Goal: Answer question/provide support: Ask a question

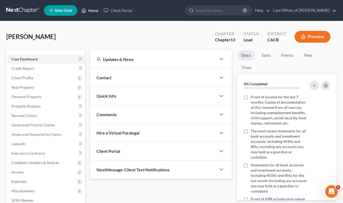
click at [93, 12] on link "Home" at bounding box center [90, 10] width 22 height 9
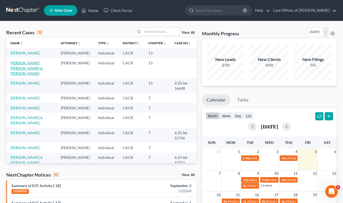
click at [29, 71] on link "Bashers, Steven & Debruyn, Sharon" at bounding box center [26, 68] width 32 height 15
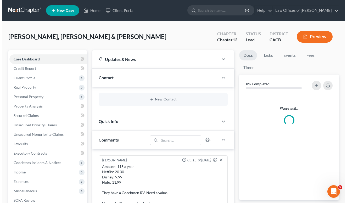
scroll to position [17, 0]
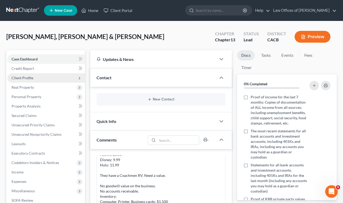
click at [26, 78] on span "Client Profile" at bounding box center [23, 78] width 22 height 4
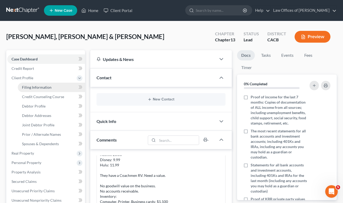
click at [25, 89] on span "Filing Information" at bounding box center [37, 87] width 30 height 4
select select "1"
select select "3"
select select "4"
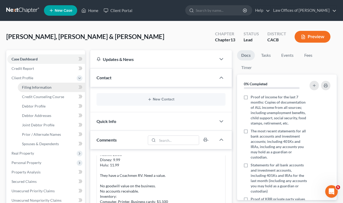
select select "1"
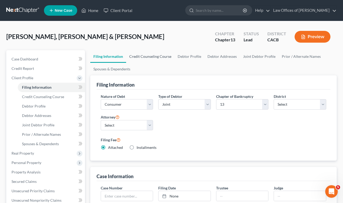
click at [143, 55] on link "Credit Counseling Course" at bounding box center [150, 56] width 48 height 13
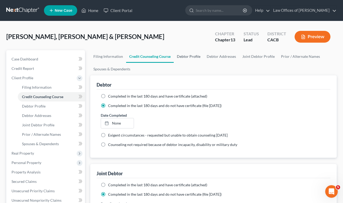
click at [195, 58] on link "Debtor Profile" at bounding box center [189, 56] width 30 height 13
select select "1"
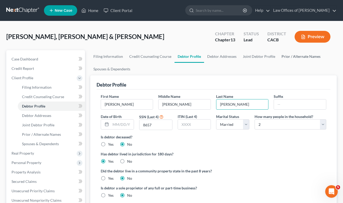
type input "[PERSON_NAME]"
click at [292, 59] on link "Prior / Alternate Names" at bounding box center [300, 56] width 45 height 13
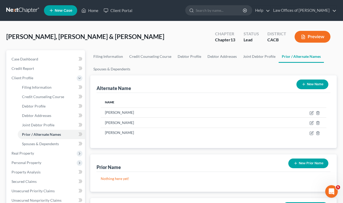
click at [20, 37] on span "Bashers, Steven & Debruyn, Sharon" at bounding box center [85, 37] width 158 height 8
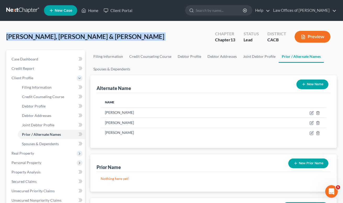
click at [20, 37] on span "Bashers, Steven & Debruyn, Sharon" at bounding box center [85, 37] width 158 height 8
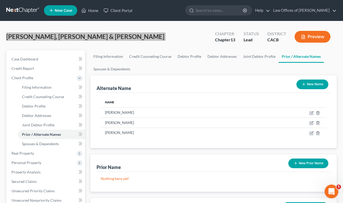
click at [328, 187] on div "Open Intercom Messenger" at bounding box center [330, 190] width 17 height 17
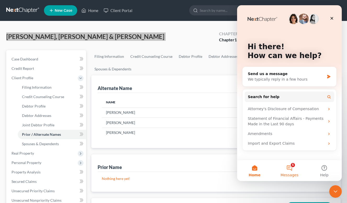
click at [288, 172] on button "5 Messages" at bounding box center [289, 170] width 35 height 21
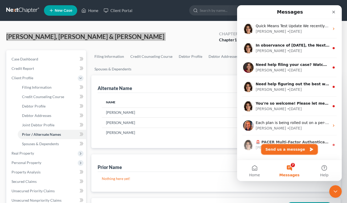
click at [280, 150] on button "Send us a message" at bounding box center [289, 149] width 56 height 10
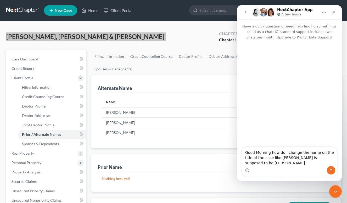
type textarea "Good Morning how do I change the name on the title of the case like [PERSON_NAM…"
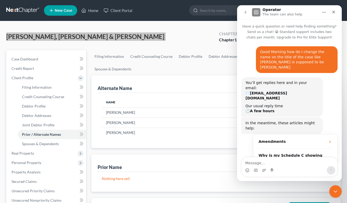
scroll to position [21, 0]
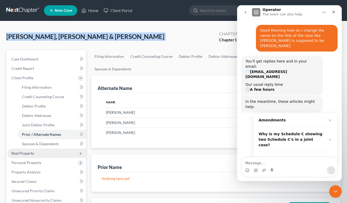
click at [40, 152] on span "Real Property" at bounding box center [46, 153] width 79 height 9
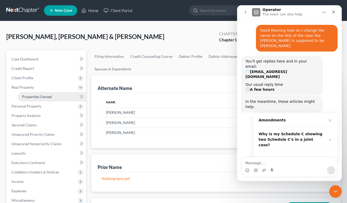
click at [44, 96] on span "Properties Owned" at bounding box center [37, 96] width 30 height 4
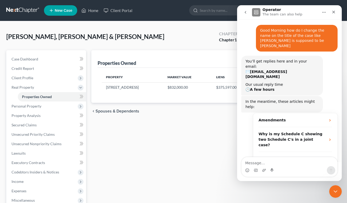
click at [326, 12] on icon "Home" at bounding box center [324, 12] width 4 height 4
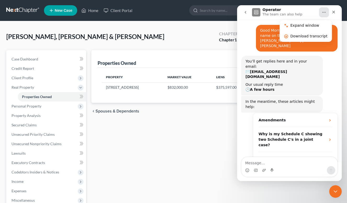
click at [180, 128] on div "Properties Owned New Property Property Market Value Liens Exemptions 7804 Winer…" at bounding box center [216, 163] width 255 height 227
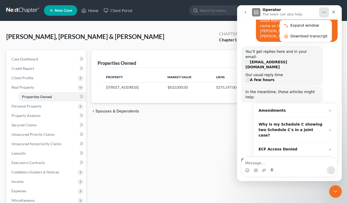
scroll to position [64, 0]
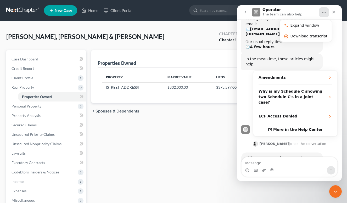
click at [300, 169] on div "Intercom messenger" at bounding box center [289, 170] width 96 height 8
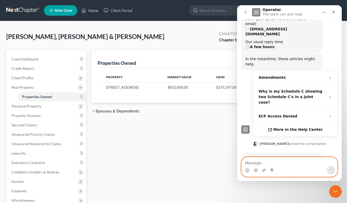
drag, startPoint x: 304, startPoint y: 164, endPoint x: 304, endPoint y: 160, distance: 4.2
click at [304, 164] on textarea "Message…" at bounding box center [289, 161] width 96 height 9
type textarea "Thank you :)"
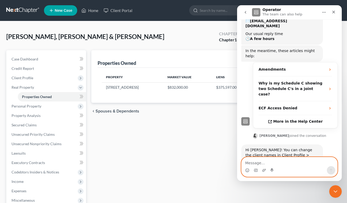
scroll to position [79, 0]
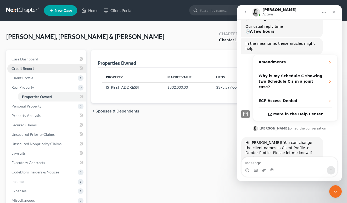
click at [28, 70] on span "Credit Report" at bounding box center [23, 68] width 22 height 4
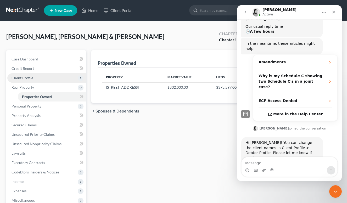
click at [28, 73] on span "Client Profile" at bounding box center [46, 77] width 79 height 9
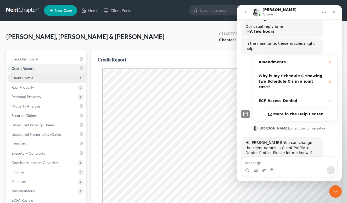
click at [29, 79] on span "Client Profile" at bounding box center [23, 78] width 22 height 4
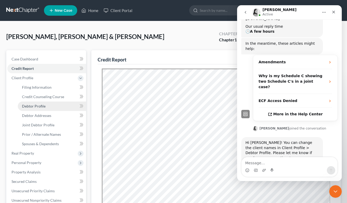
click at [42, 107] on span "Debtor Profile" at bounding box center [34, 106] width 24 height 4
select select "1"
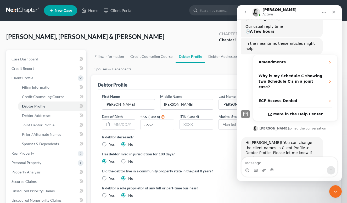
scroll to position [100, 0]
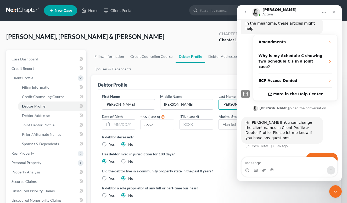
click at [292, 170] on div "Intercom messenger" at bounding box center [289, 170] width 96 height 8
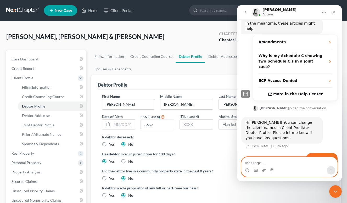
click at [290, 159] on textarea "Message…" at bounding box center [289, 161] width 96 height 9
type textarea "I changed it but its not updating"
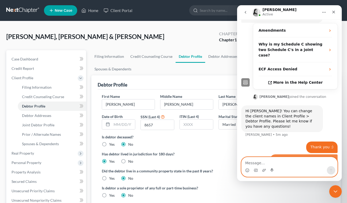
scroll to position [111, 0]
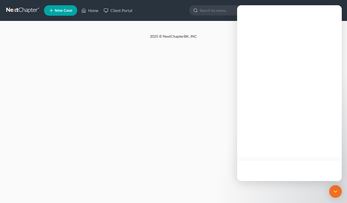
select select "1"
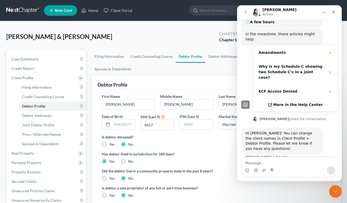
scroll to position [91, 0]
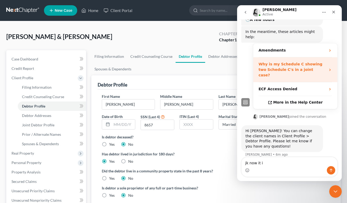
type textarea "jk now it is"
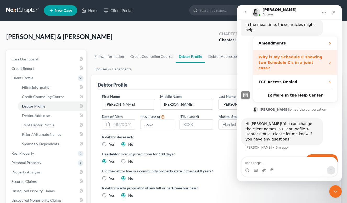
scroll to position [103, 0]
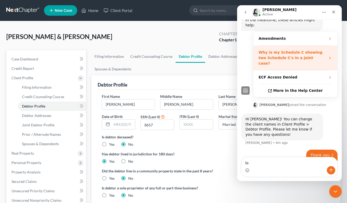
type textarea "l"
type textarea "Thank you!!!"
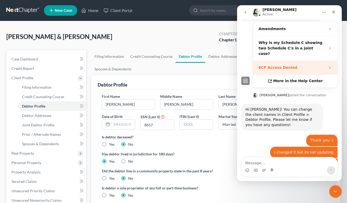
scroll to position [130, 0]
